Goal: Go to known website: Access a specific website the user already knows

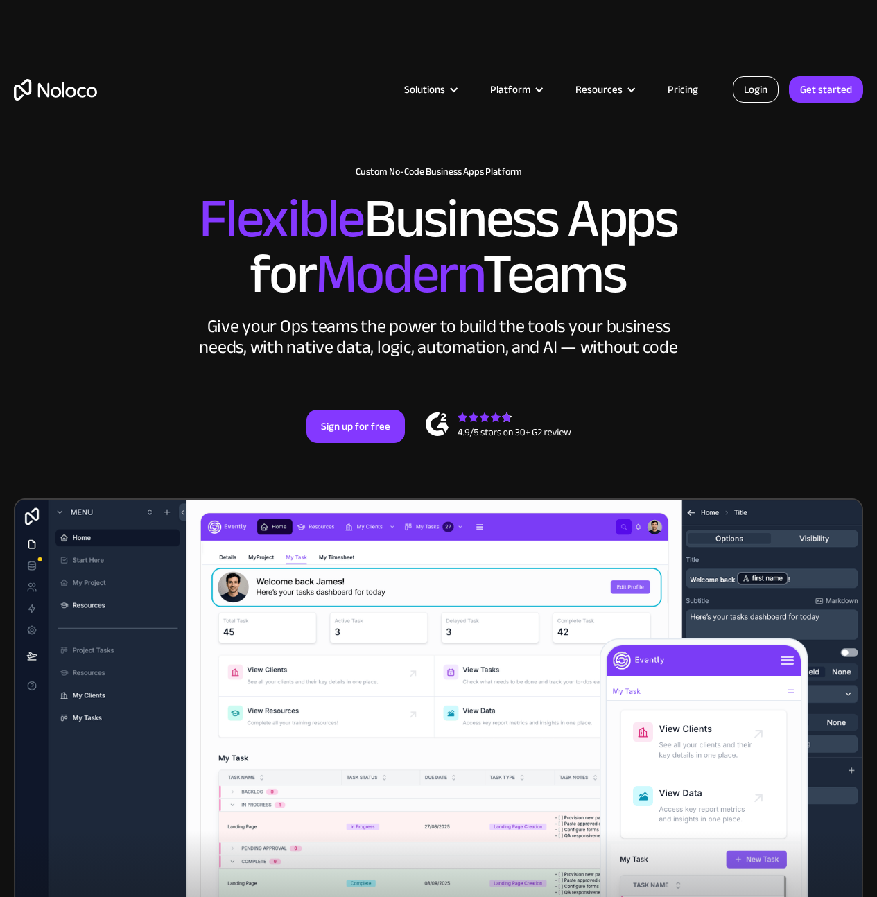
click at [751, 85] on link "Login" at bounding box center [756, 89] width 46 height 26
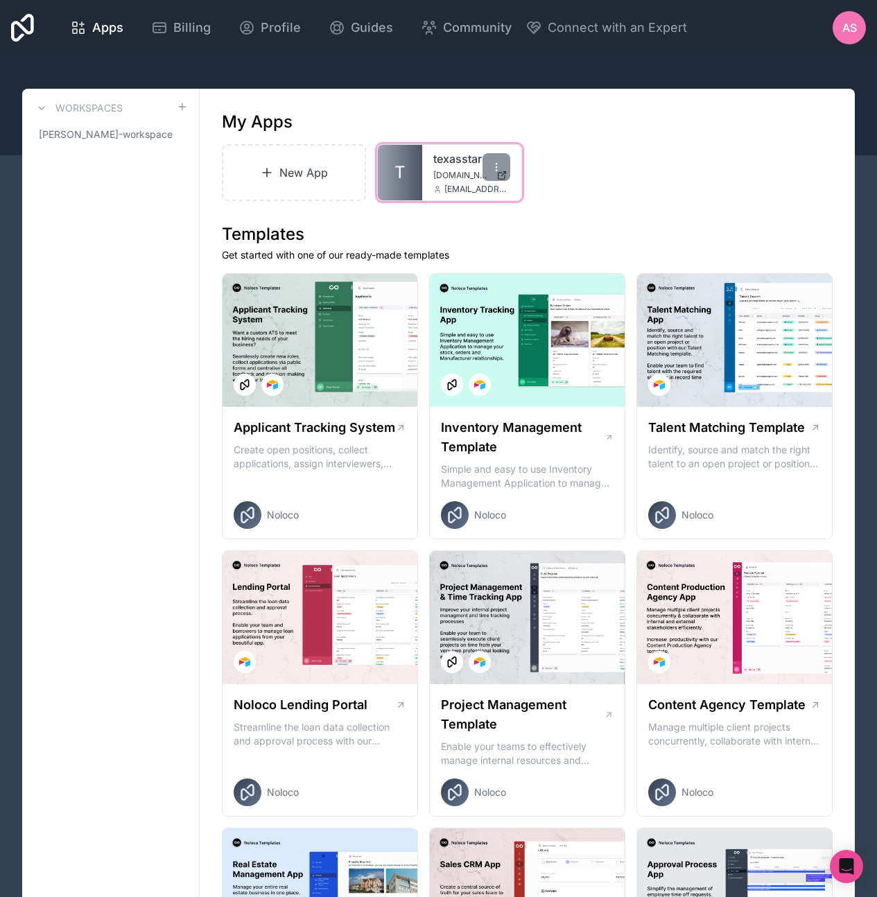
click at [446, 180] on span "texasstar.noloco.co" at bounding box center [461, 175] width 57 height 11
